Goal: Task Accomplishment & Management: Manage account settings

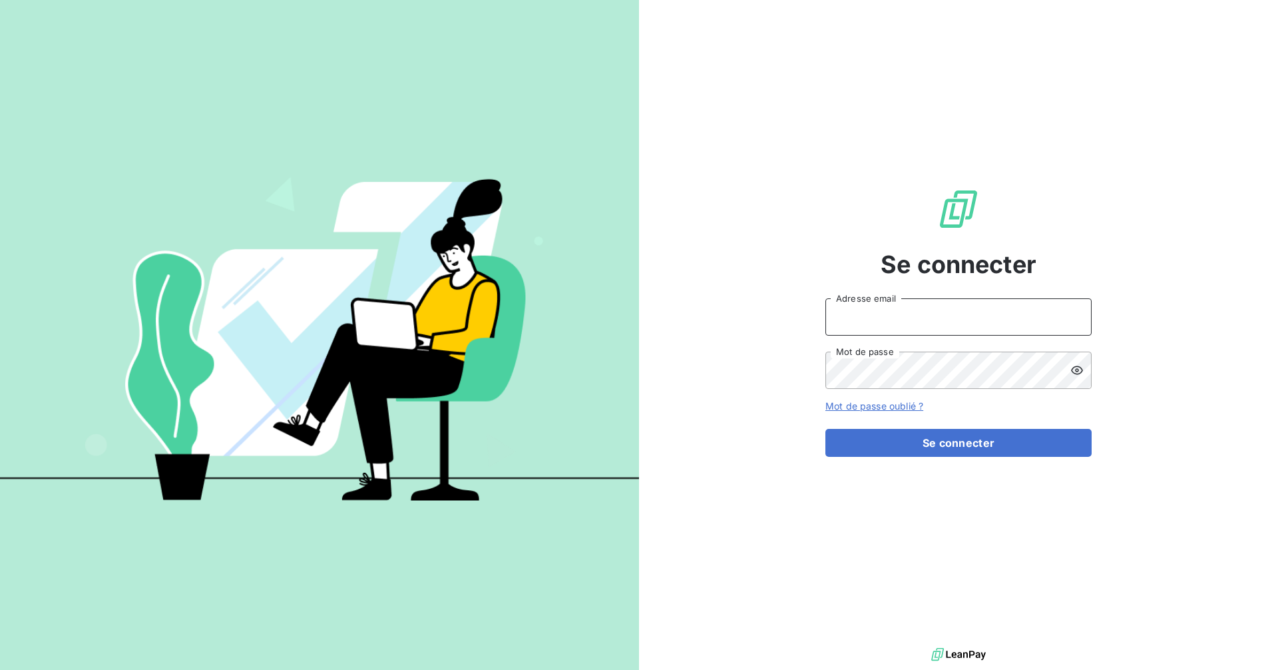
type input "[EMAIL_ADDRESS][DOMAIN_NAME]"
click at [919, 435] on button "Se connecter" at bounding box center [959, 443] width 266 height 28
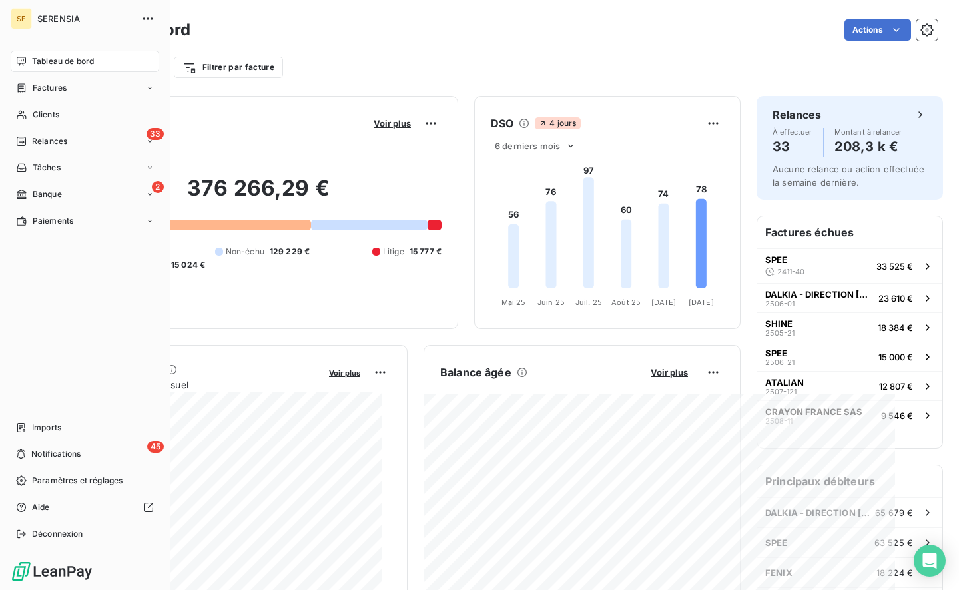
click at [51, 192] on span "Banque" at bounding box center [47, 194] width 29 height 12
click at [84, 225] on span "Opérations à associer" at bounding box center [74, 221] width 84 height 12
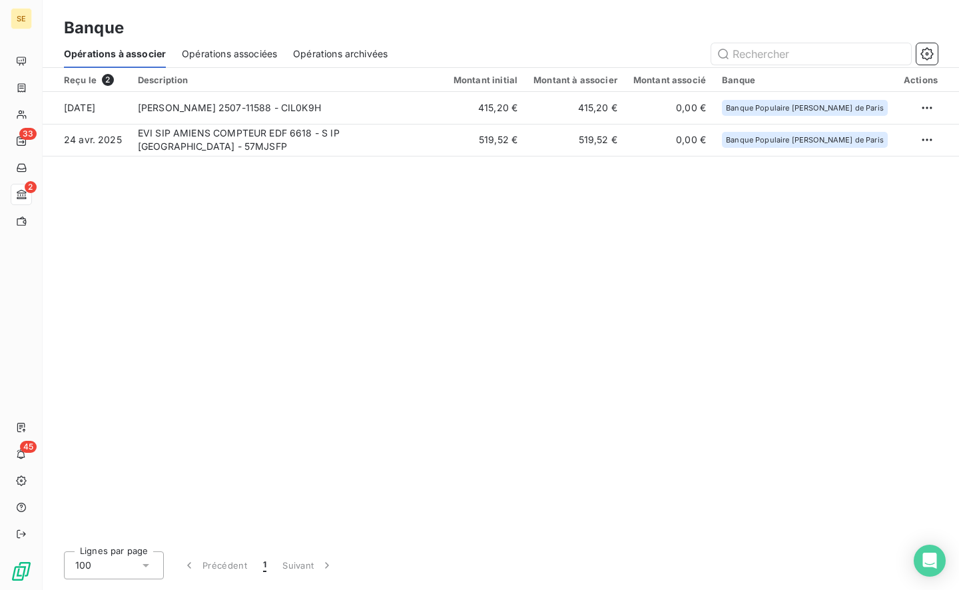
click at [318, 63] on div "Opérations archivées" at bounding box center [340, 54] width 95 height 28
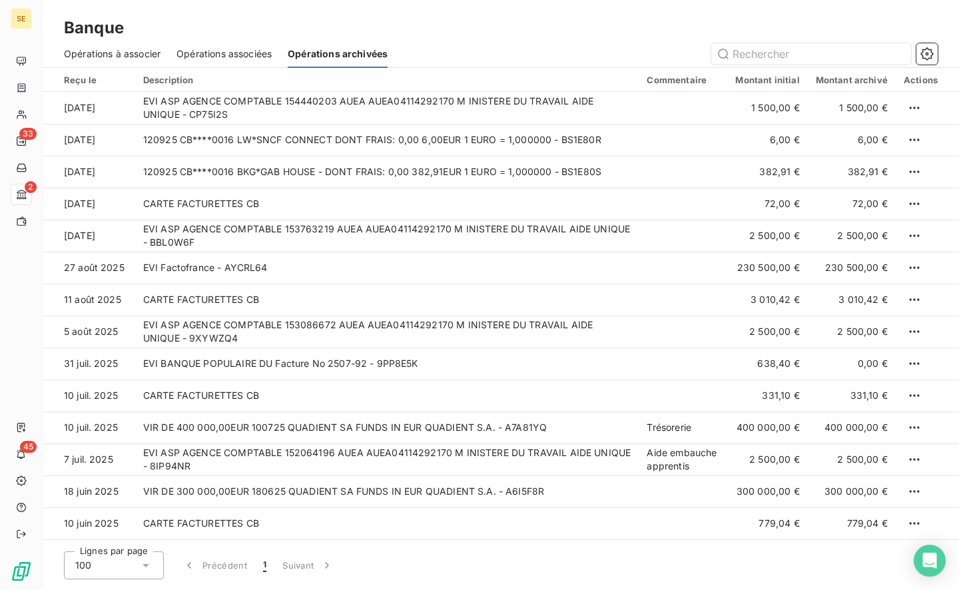
click at [226, 61] on div "Opérations associées" at bounding box center [223, 54] width 95 height 28
